Goal: Contribute content: Contribute content

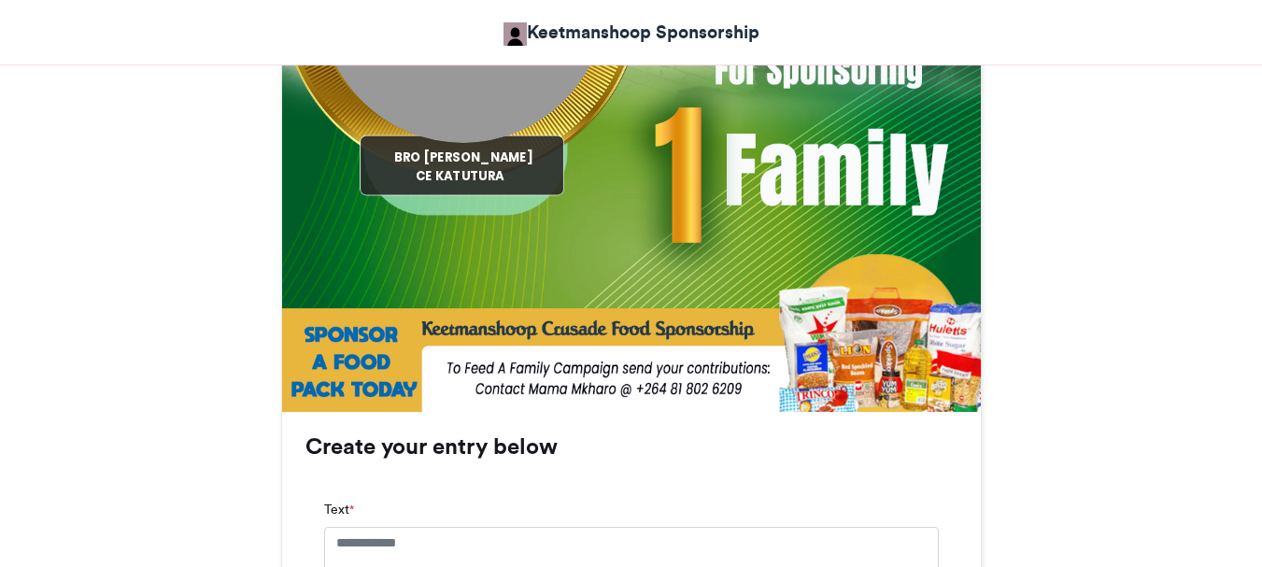
scroll to position [1028, 0]
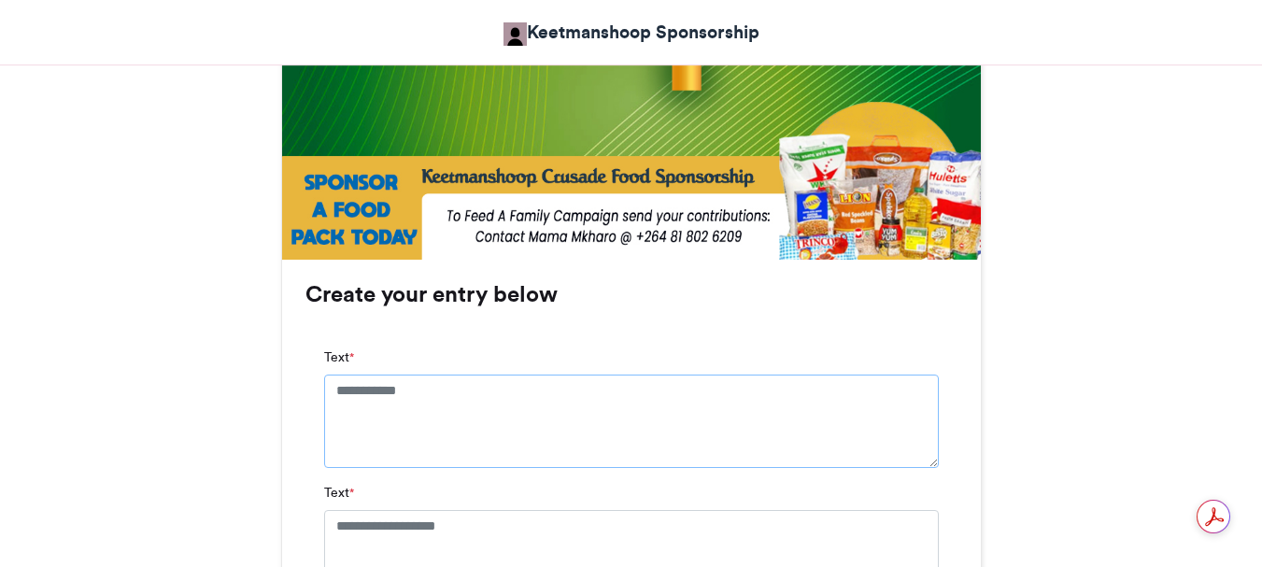
click at [443, 389] on textarea "Text *" at bounding box center [631, 421] width 615 height 93
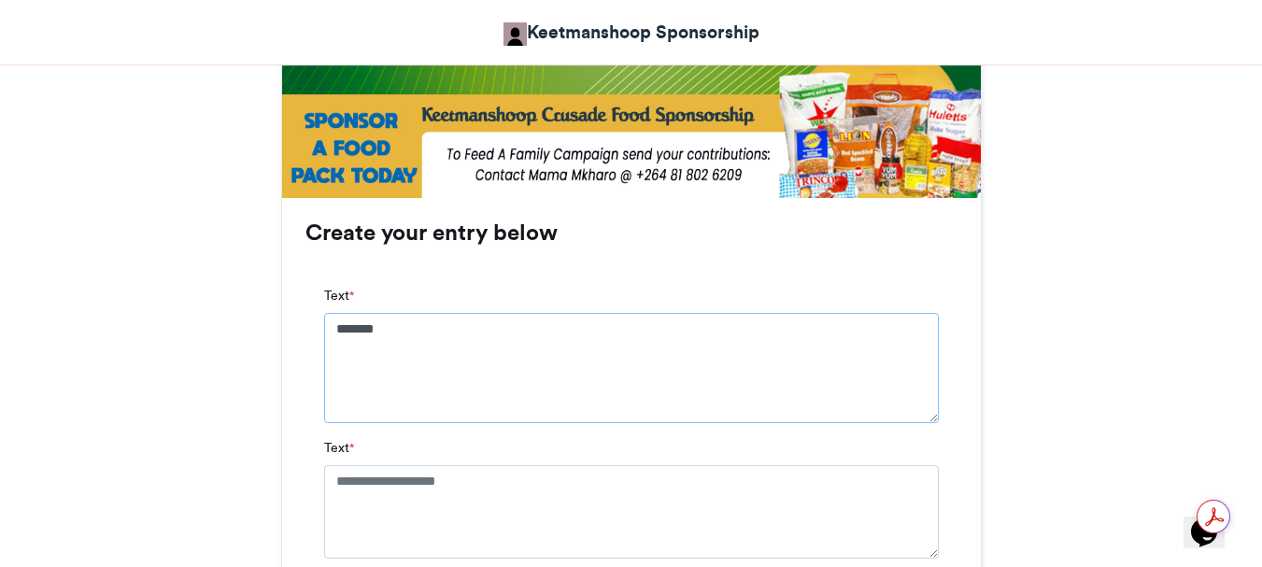
scroll to position [1121, 0]
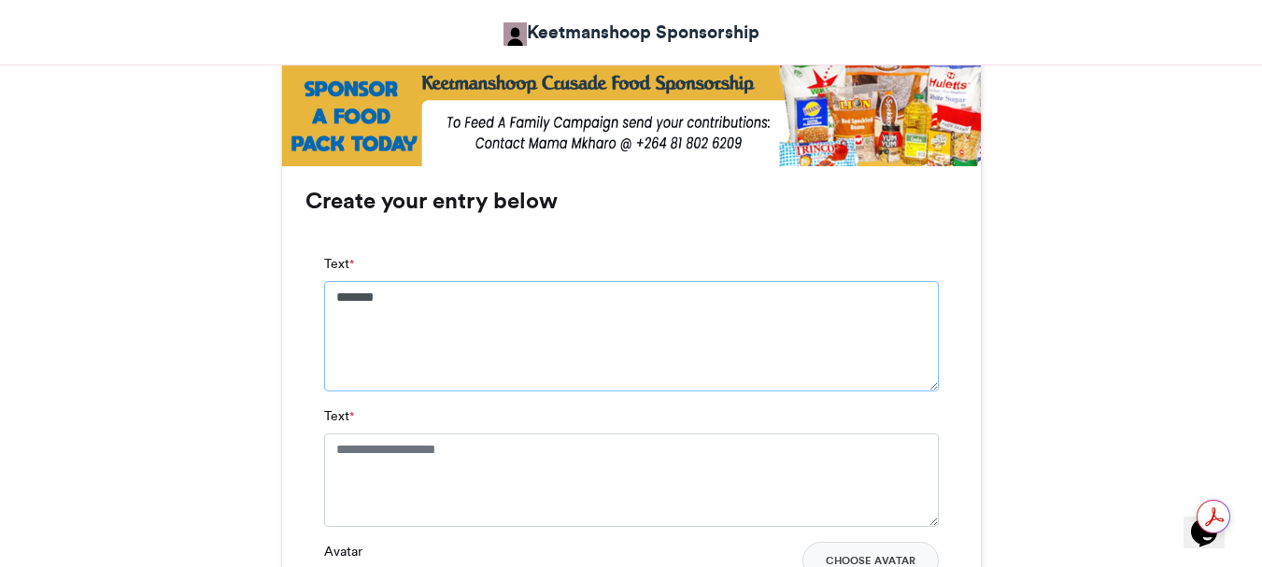
type textarea "*******"
click at [334, 449] on textarea "Text *" at bounding box center [631, 479] width 615 height 93
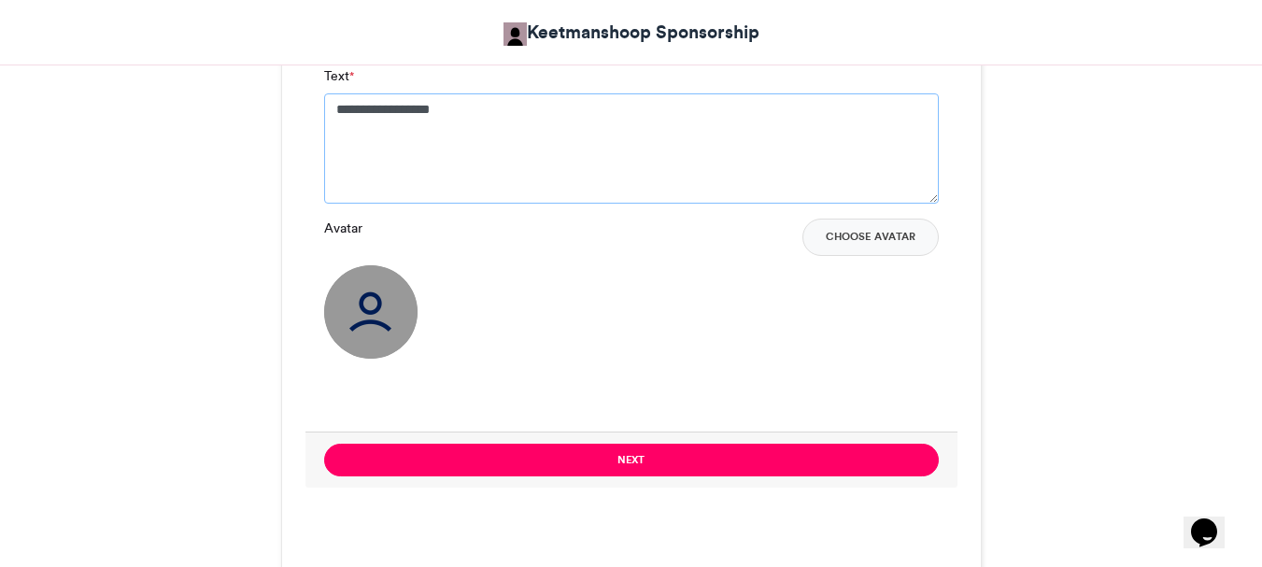
scroll to position [1495, 0]
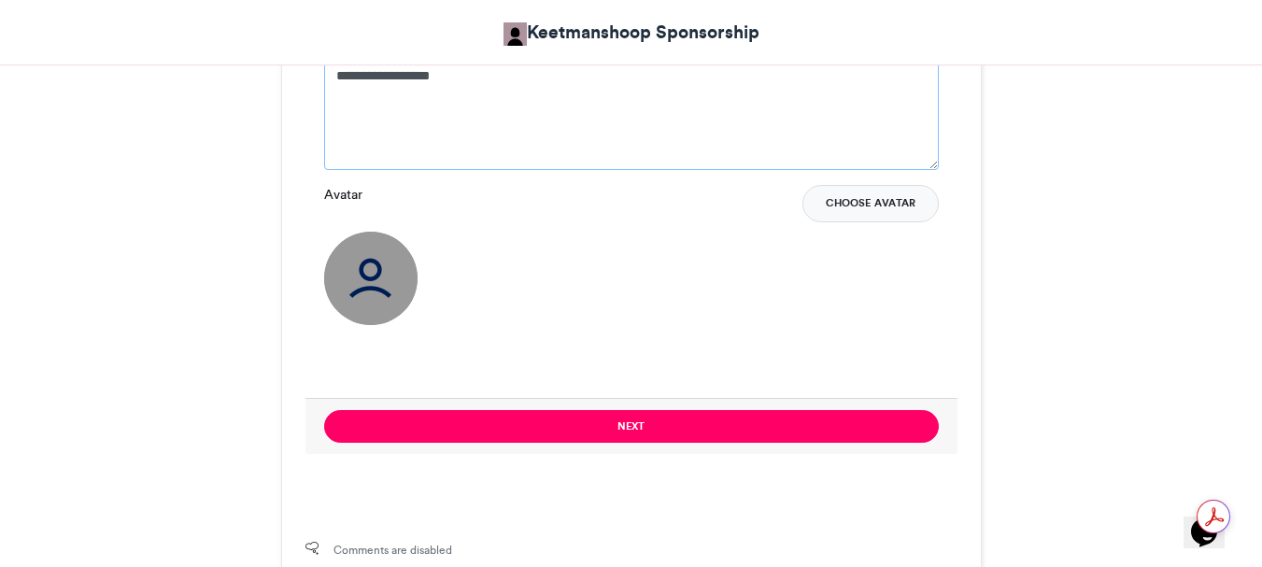
type textarea "**********"
click at [864, 203] on button "Choose Avatar" at bounding box center [871, 203] width 136 height 37
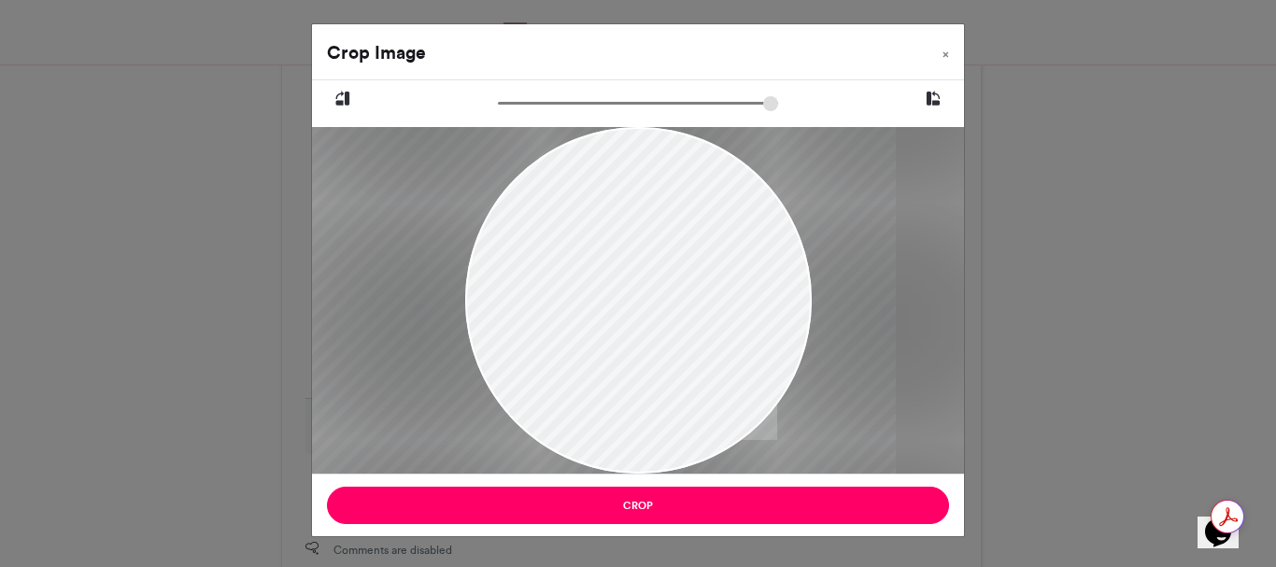
drag, startPoint x: 675, startPoint y: 312, endPoint x: 637, endPoint y: 214, distance: 105.3
click at [637, 214] on div at bounding box center [600, 300] width 591 height 347
drag, startPoint x: 646, startPoint y: 336, endPoint x: 648, endPoint y: 300, distance: 36.5
click at [648, 300] on div at bounding box center [602, 300] width 591 height 347
drag, startPoint x: 504, startPoint y: 98, endPoint x: 587, endPoint y: 103, distance: 83.3
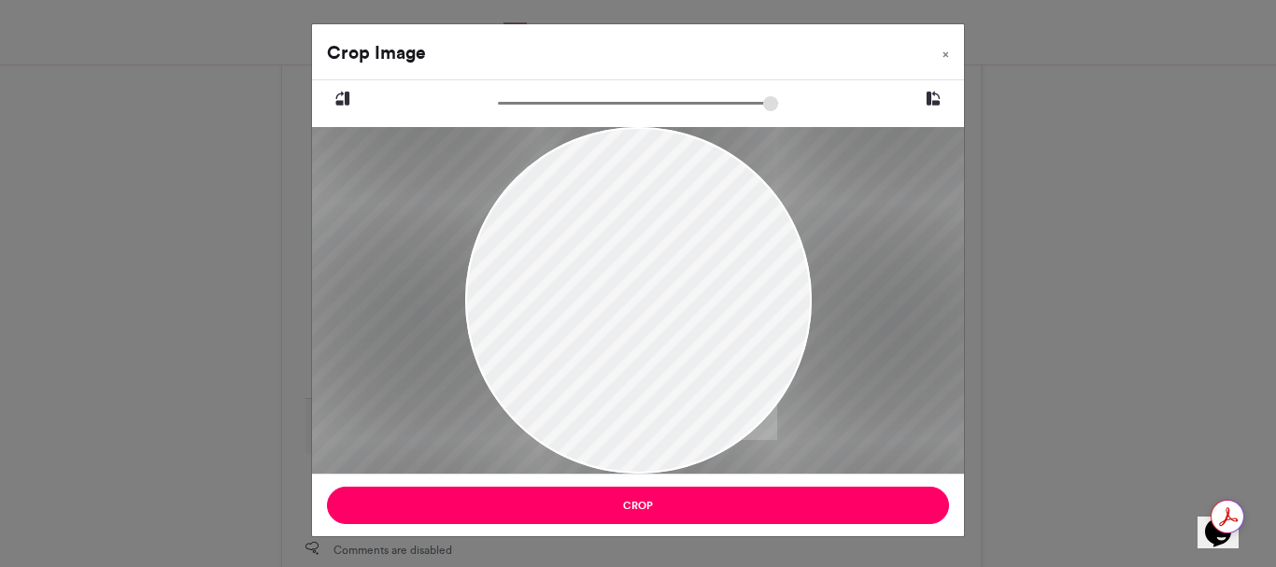
type input "******"
click at [587, 103] on input "zoom" at bounding box center [638, 103] width 280 height 18
drag, startPoint x: 641, startPoint y: 297, endPoint x: 622, endPoint y: 253, distance: 47.7
click at [622, 253] on div at bounding box center [567, 256] width 874 height 512
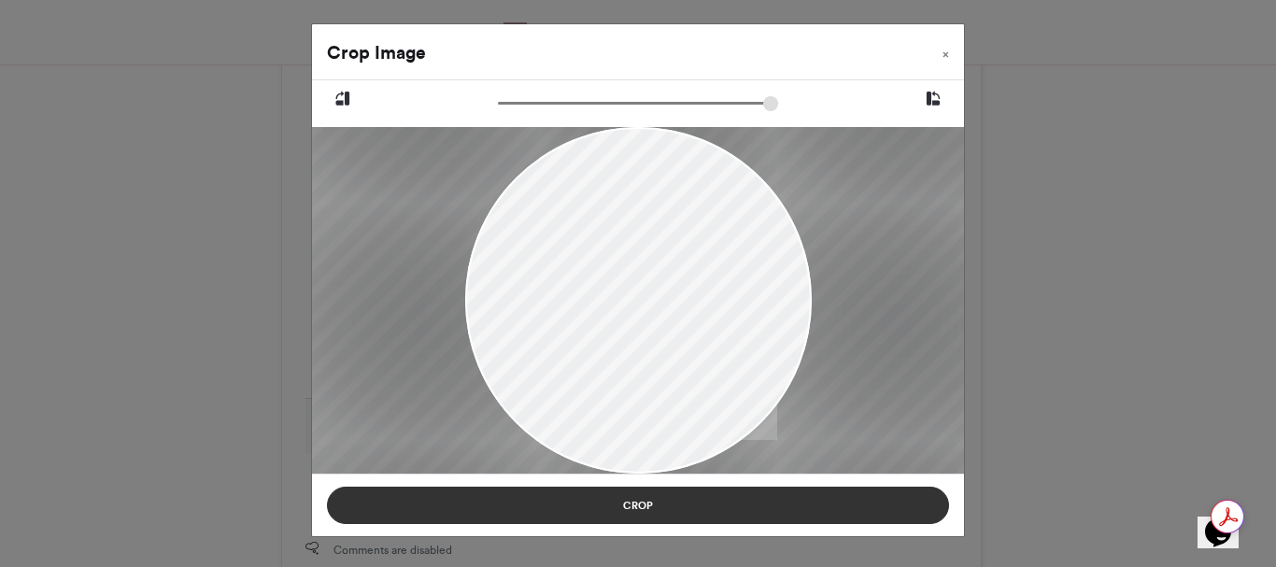
click at [640, 506] on button "Crop" at bounding box center [638, 505] width 622 height 37
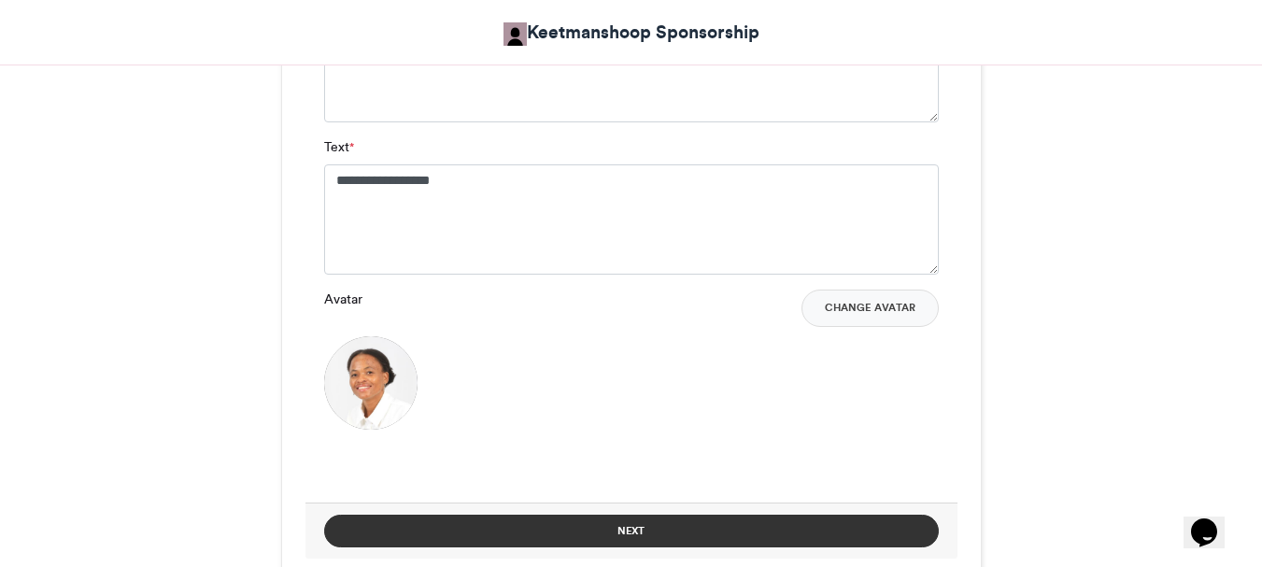
scroll to position [1588, 0]
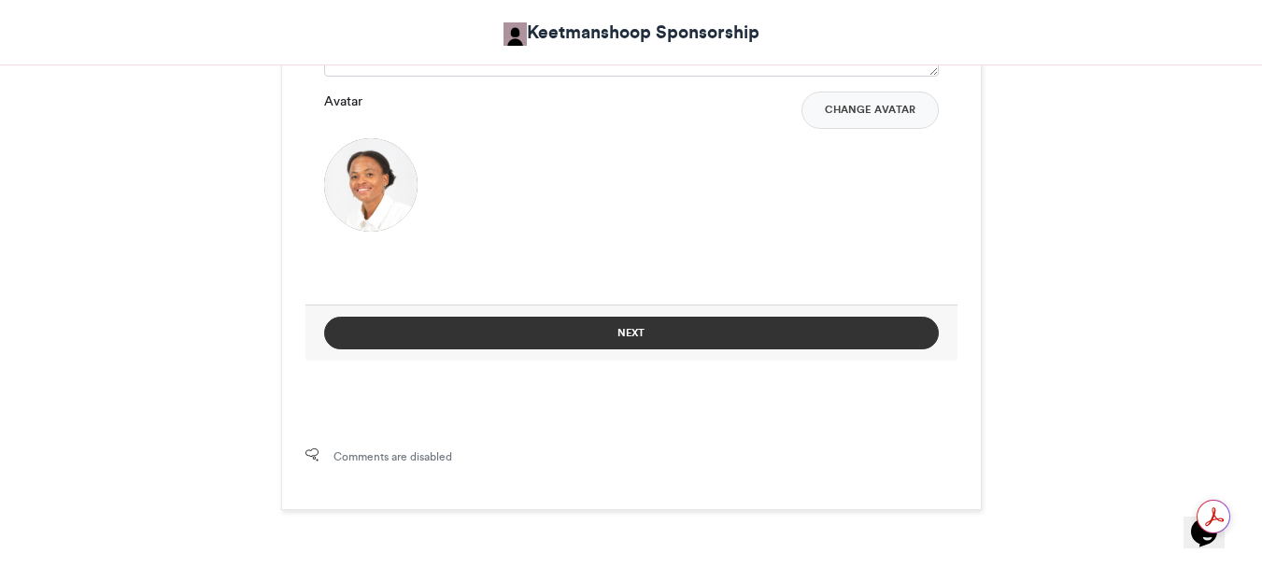
click at [633, 329] on button "Next" at bounding box center [631, 333] width 615 height 33
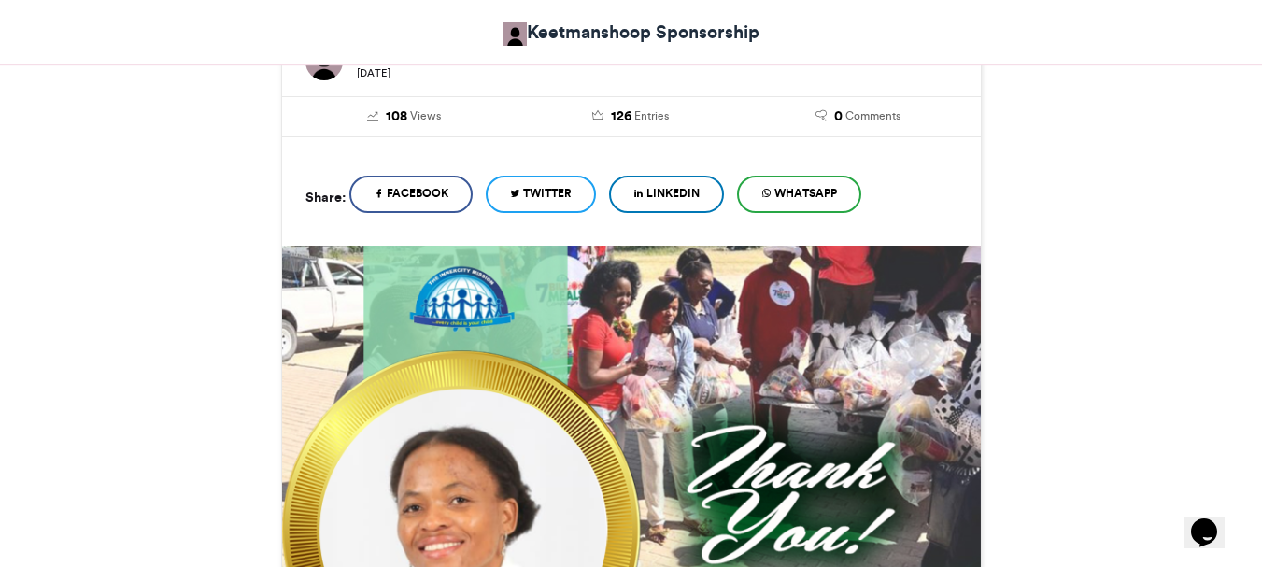
scroll to position [1022, 0]
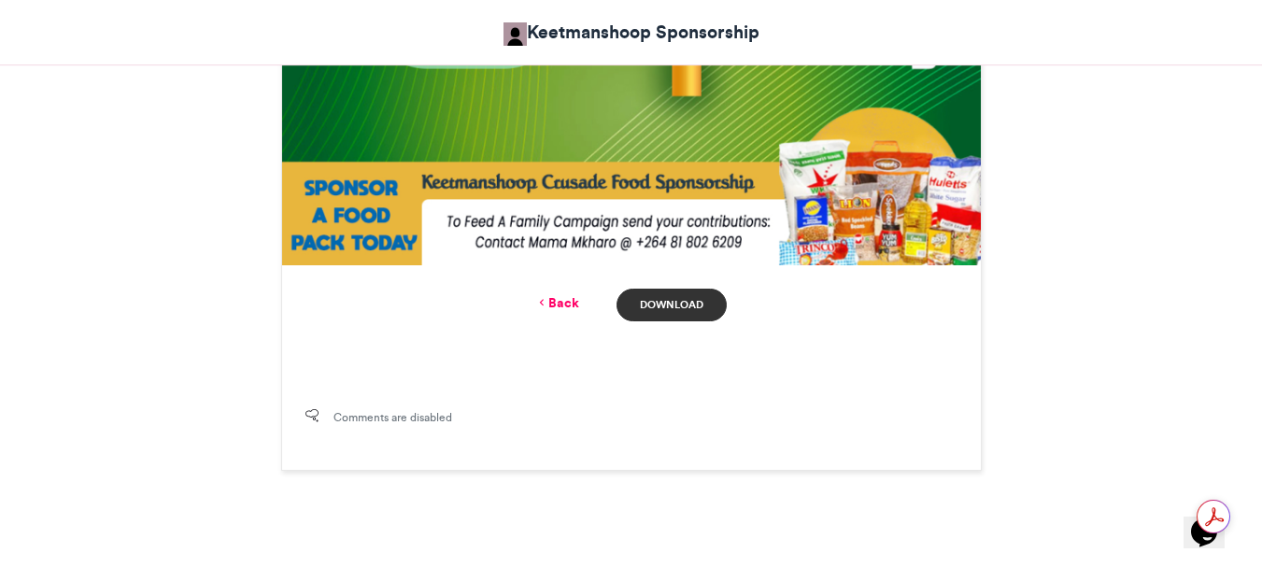
click at [645, 304] on link "Download" at bounding box center [671, 305] width 109 height 33
click at [562, 298] on link "Back" at bounding box center [557, 303] width 44 height 20
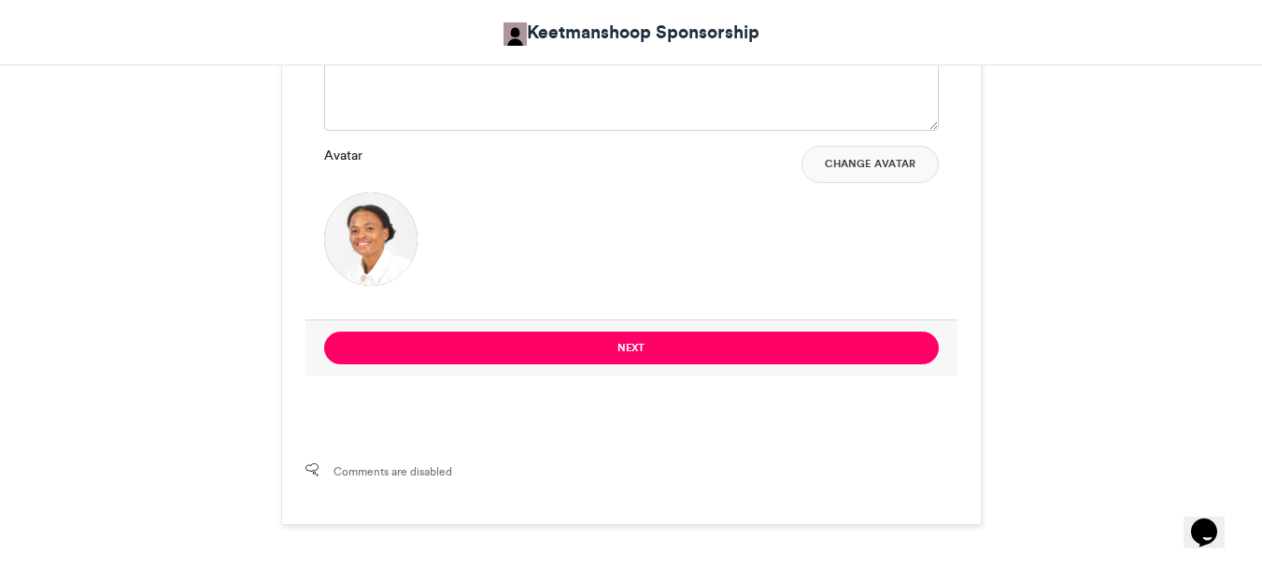
scroll to position [1308, 0]
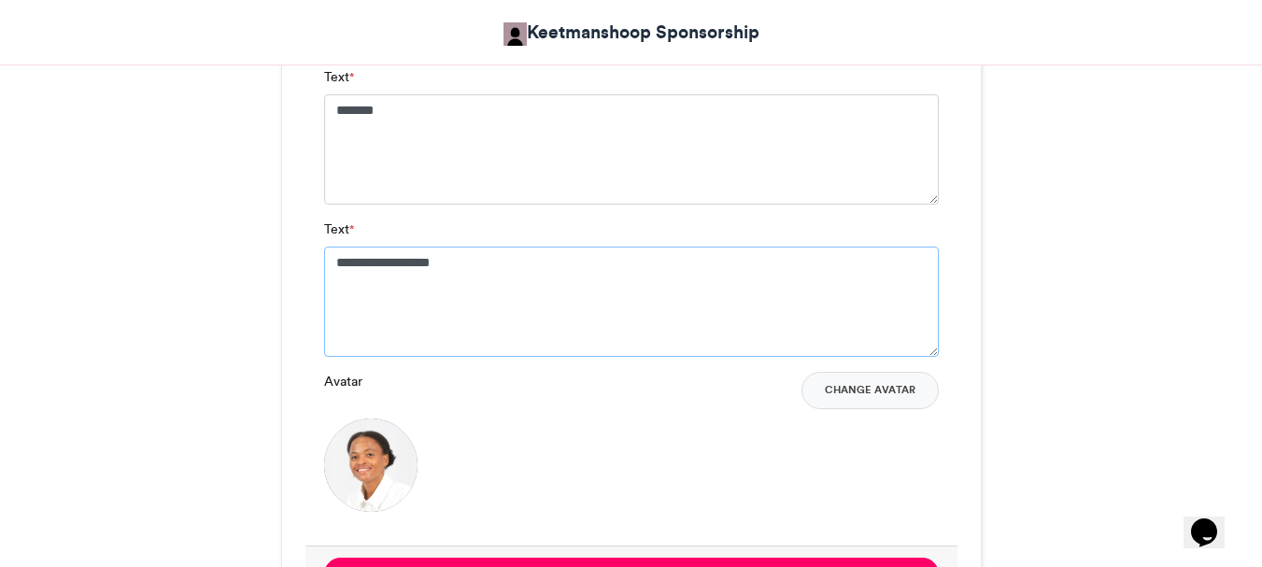
click at [334, 263] on textarea "**********" at bounding box center [631, 302] width 615 height 110
click at [504, 260] on textarea "**********" at bounding box center [631, 302] width 615 height 110
type textarea "*"
click at [879, 391] on button "Change Avatar" at bounding box center [870, 390] width 137 height 37
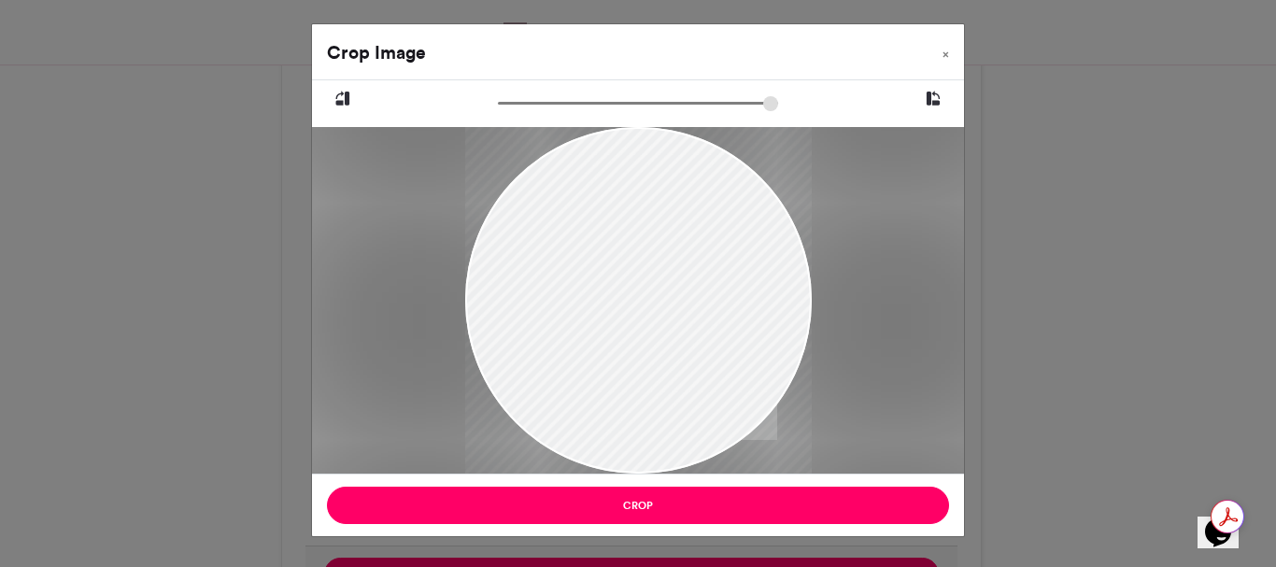
drag, startPoint x: 643, startPoint y: 346, endPoint x: 613, endPoint y: 270, distance: 81.4
click at [613, 270] on div at bounding box center [638, 225] width 347 height 617
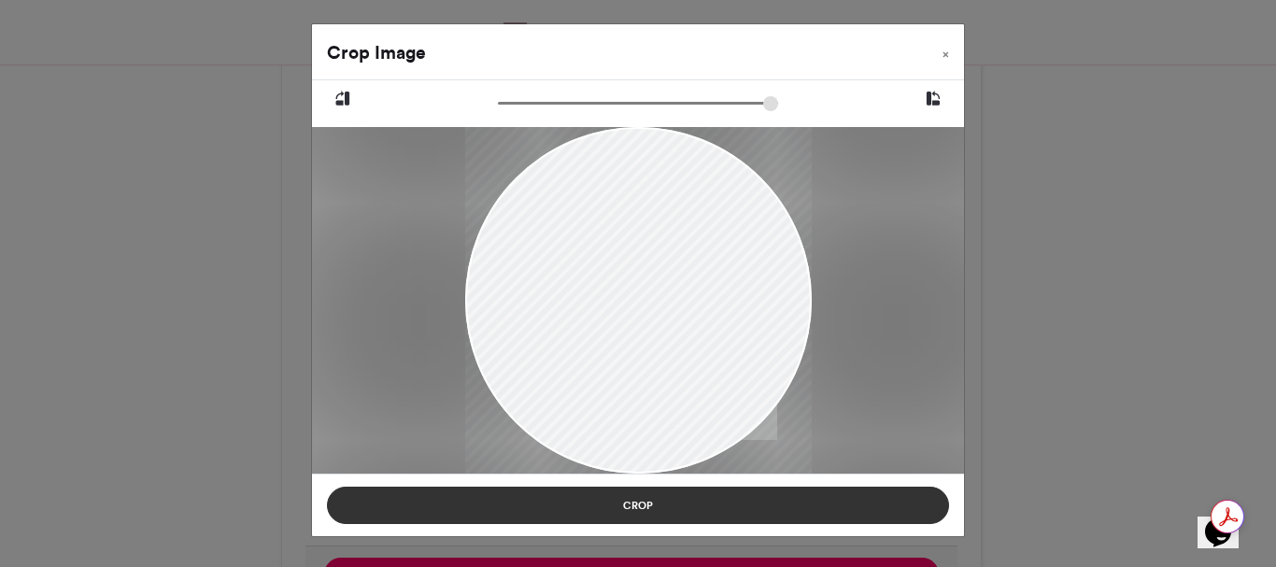
click at [631, 506] on button "Crop" at bounding box center [638, 505] width 622 height 37
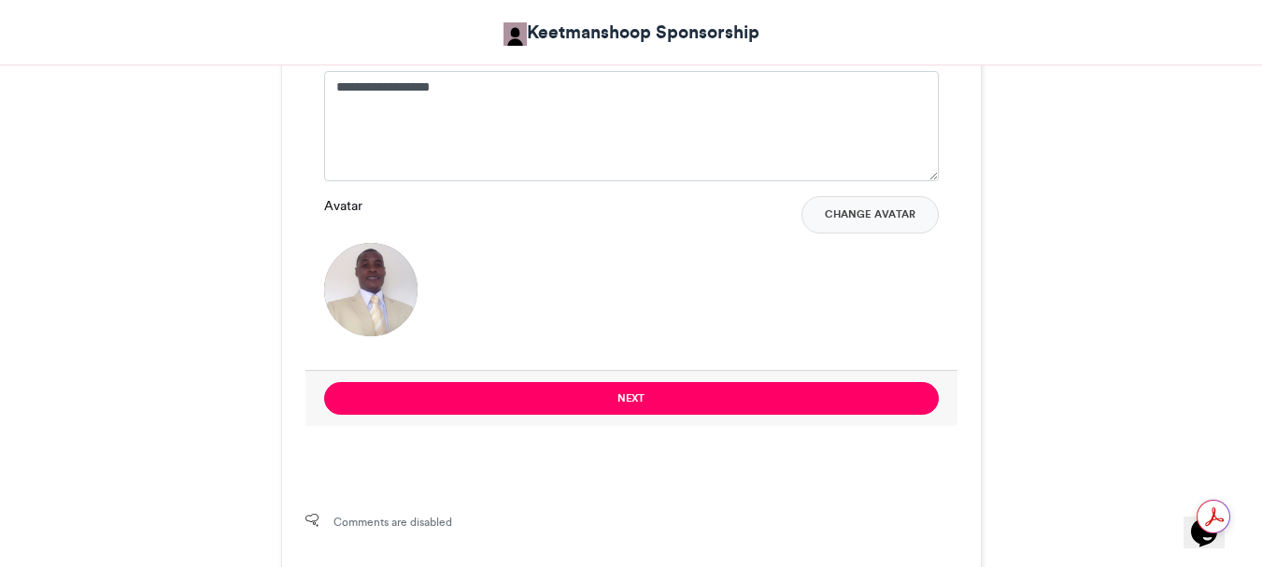
scroll to position [1495, 0]
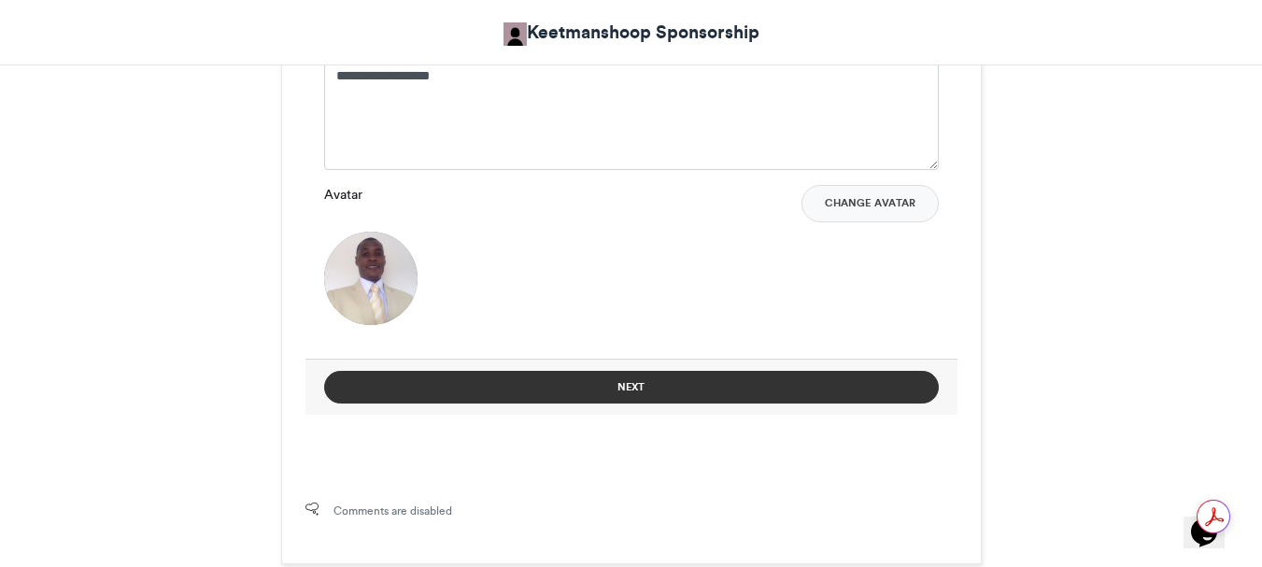
click at [633, 382] on button "Next" at bounding box center [631, 387] width 615 height 33
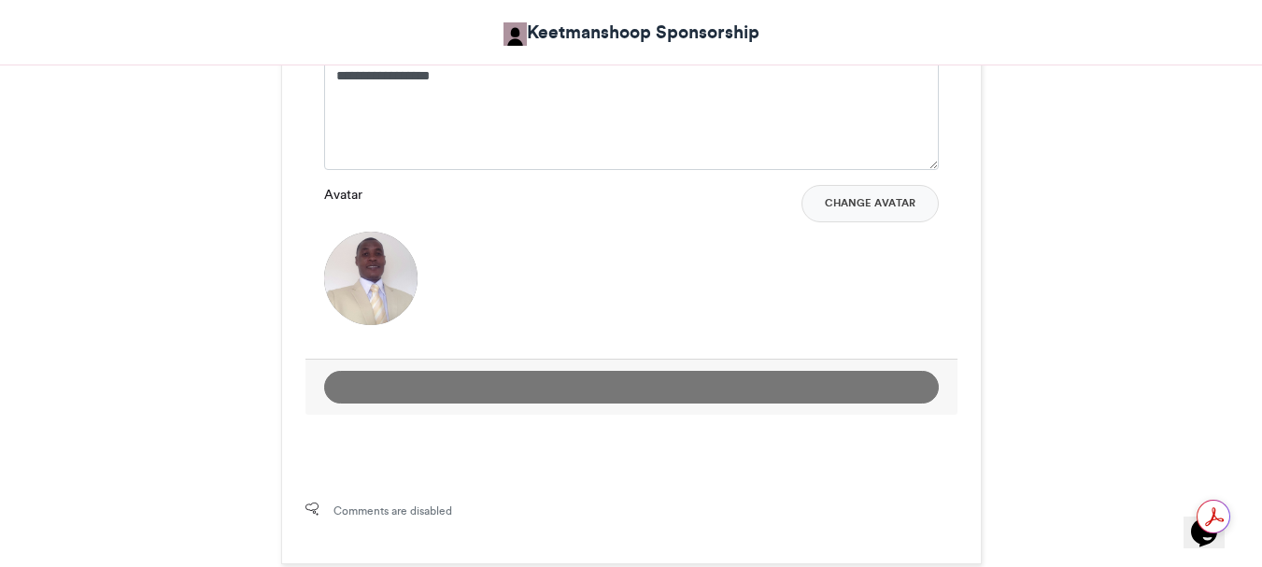
scroll to position [929, 0]
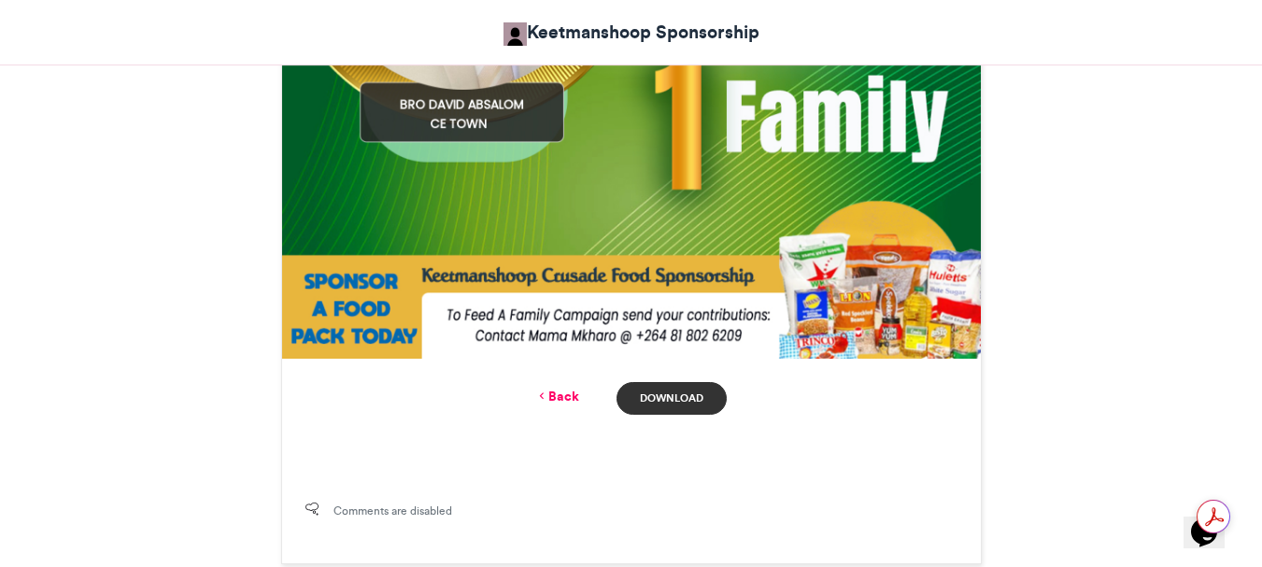
click at [685, 398] on link "Download" at bounding box center [671, 398] width 109 height 33
click at [560, 391] on link "Back" at bounding box center [557, 397] width 44 height 20
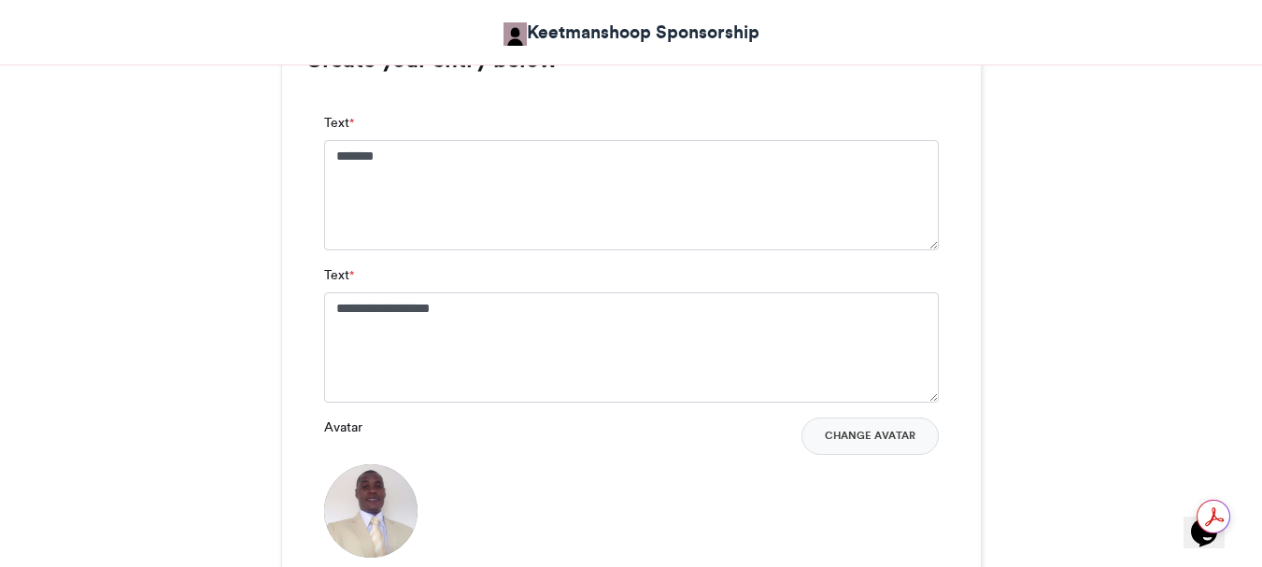
scroll to position [1215, 0]
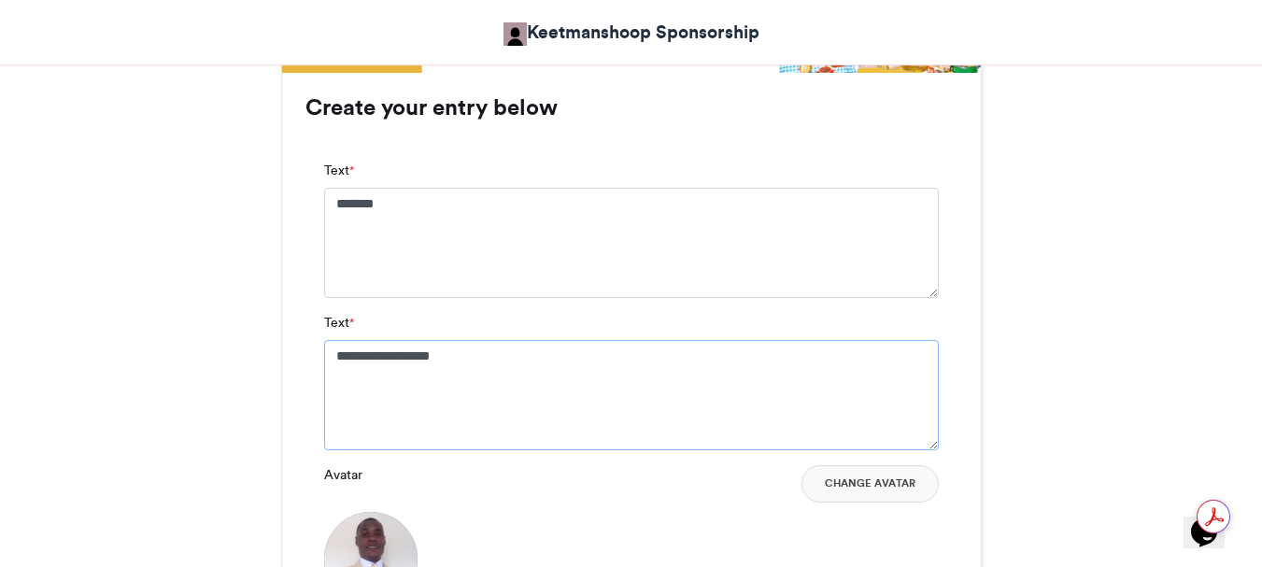
click at [503, 367] on textarea "**********" at bounding box center [631, 395] width 615 height 110
type textarea "*"
type textarea "**********"
click at [859, 483] on button "Change Avatar" at bounding box center [870, 483] width 137 height 37
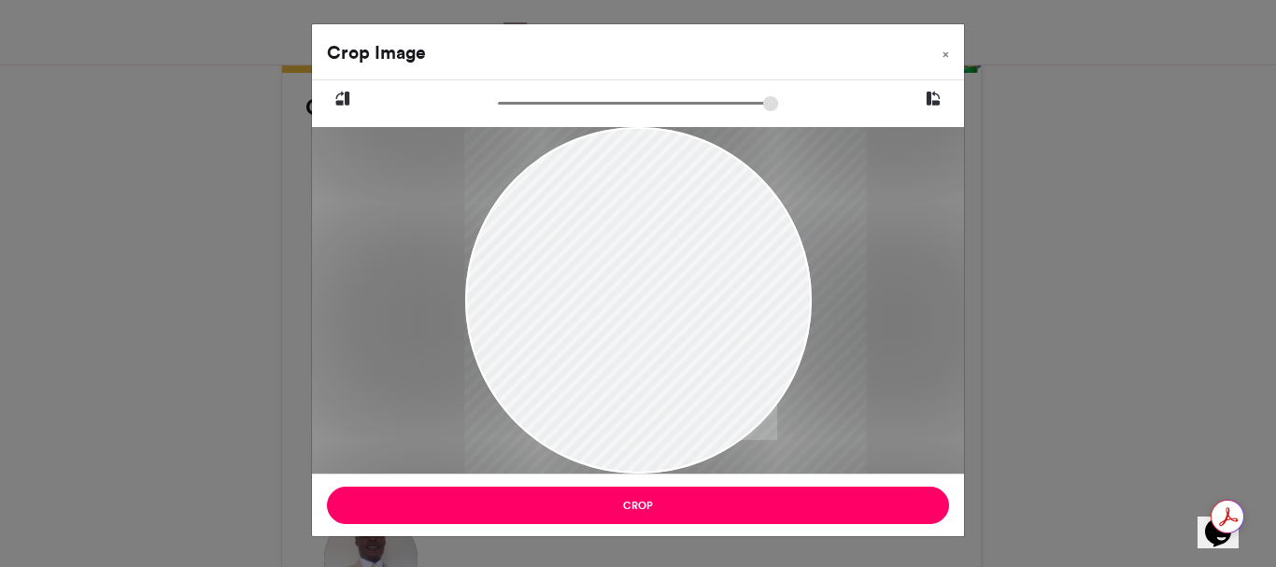
drag, startPoint x: 547, startPoint y: 230, endPoint x: 581, endPoint y: 292, distance: 71.1
click at [580, 289] on div at bounding box center [665, 300] width 402 height 347
drag, startPoint x: 539, startPoint y: 227, endPoint x: 552, endPoint y: 234, distance: 14.6
click at [552, 234] on div at bounding box center [665, 300] width 402 height 347
drag, startPoint x: 699, startPoint y: 298, endPoint x: 685, endPoint y: 294, distance: 14.5
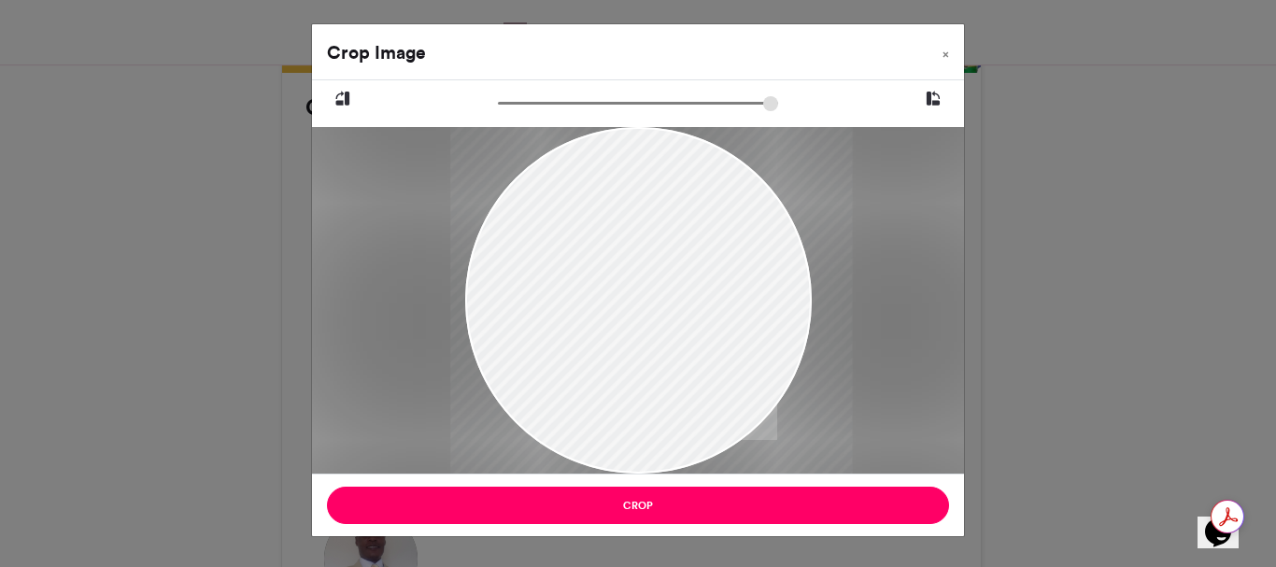
click at [685, 294] on div at bounding box center [651, 300] width 402 height 347
drag, startPoint x: 596, startPoint y: 286, endPoint x: 629, endPoint y: 305, distance: 38.1
click at [629, 299] on div at bounding box center [665, 300] width 402 height 347
click at [635, 282] on div at bounding box center [661, 300] width 402 height 347
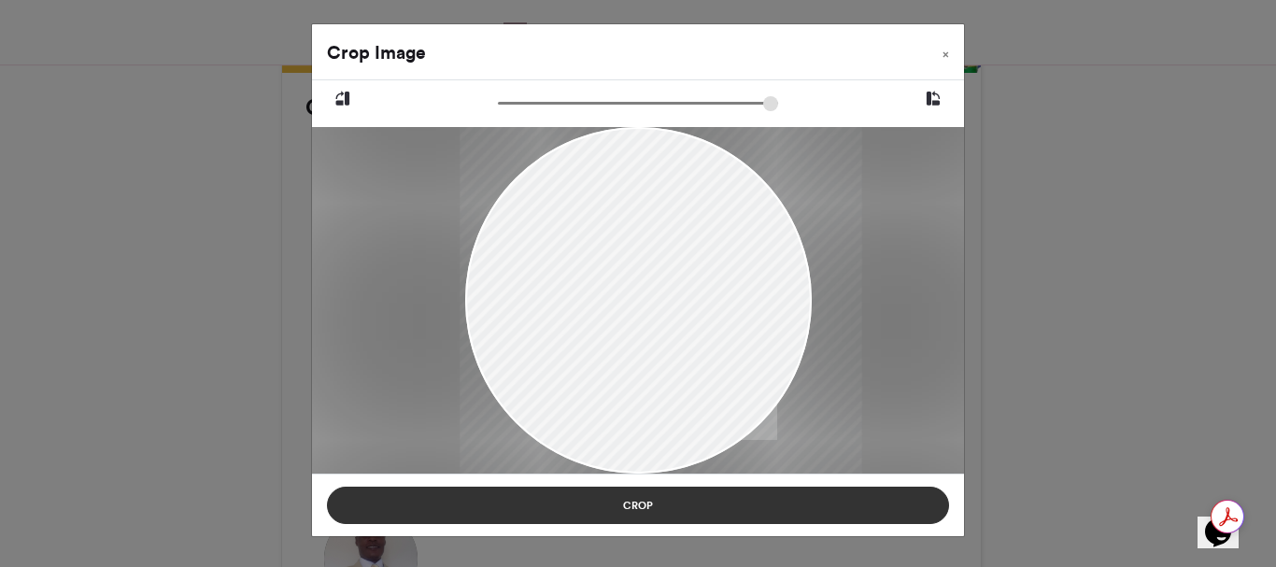
click at [649, 503] on button "Crop" at bounding box center [638, 505] width 622 height 37
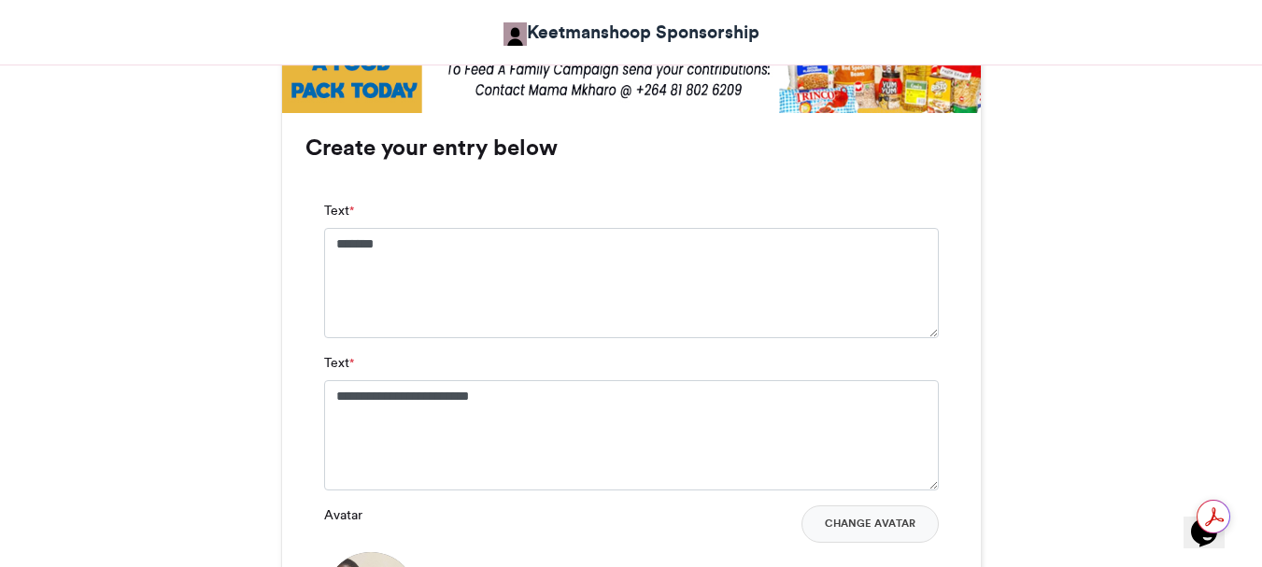
scroll to position [1401, 0]
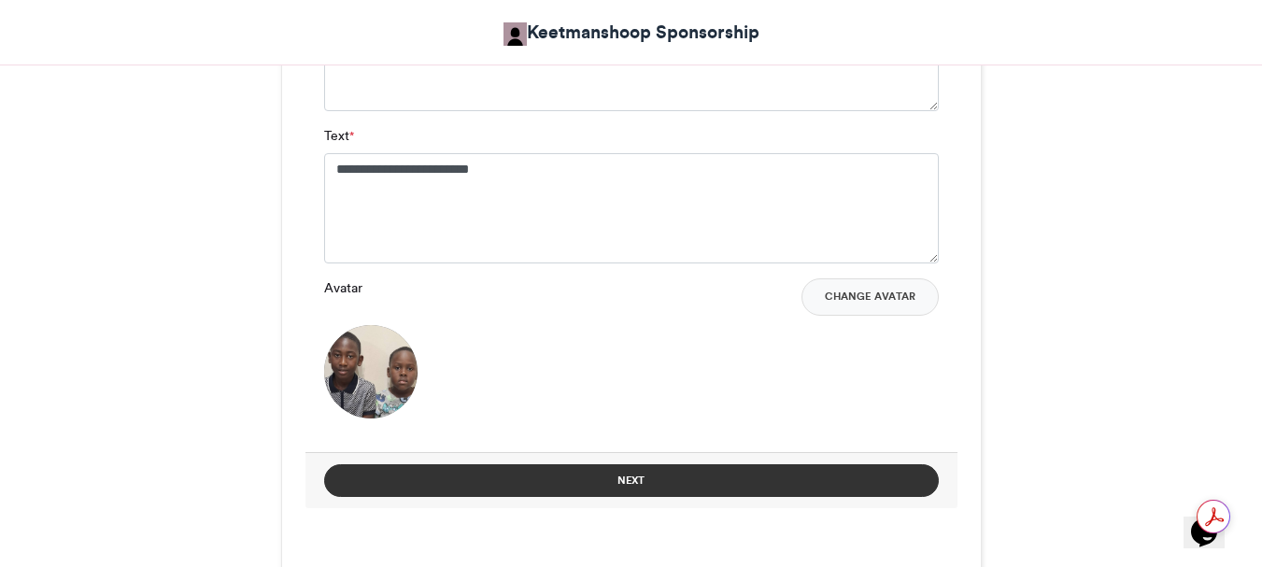
click at [628, 473] on button "Next" at bounding box center [631, 480] width 615 height 33
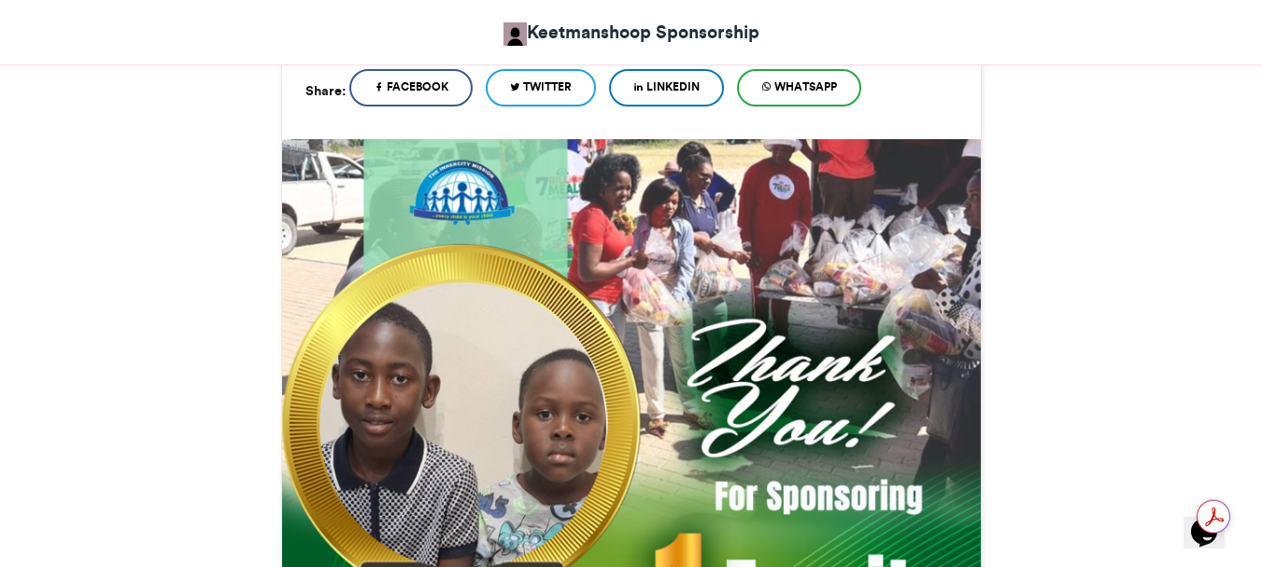
scroll to position [1129, 0]
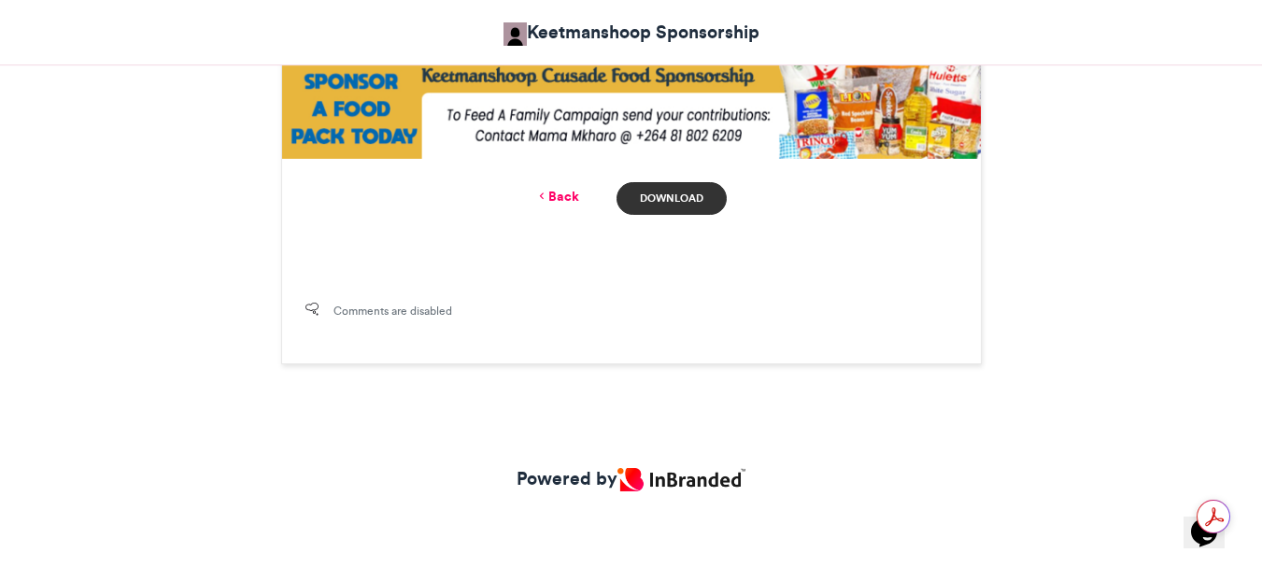
click at [661, 202] on link "Download" at bounding box center [671, 198] width 109 height 33
